Goal: Information Seeking & Learning: Learn about a topic

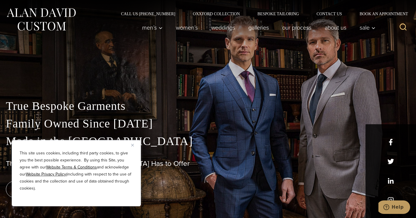
click at [132, 146] on img "Close" at bounding box center [132, 145] width 3 height 3
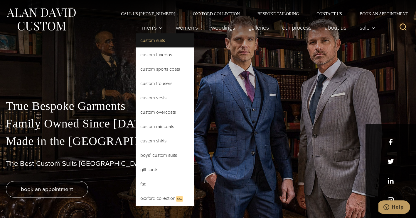
click at [155, 40] on link "Custom Suits" at bounding box center [164, 40] width 59 height 14
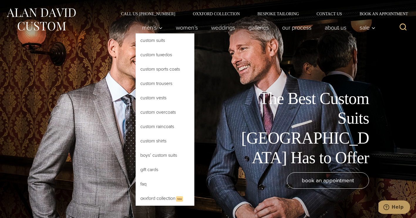
click at [151, 38] on link "Custom Suits" at bounding box center [164, 40] width 59 height 14
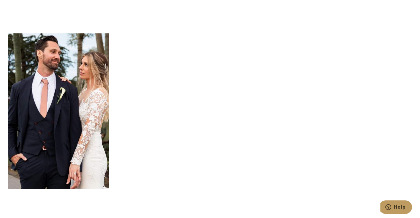
scroll to position [1847, 0]
